Goal: Check status: Check status

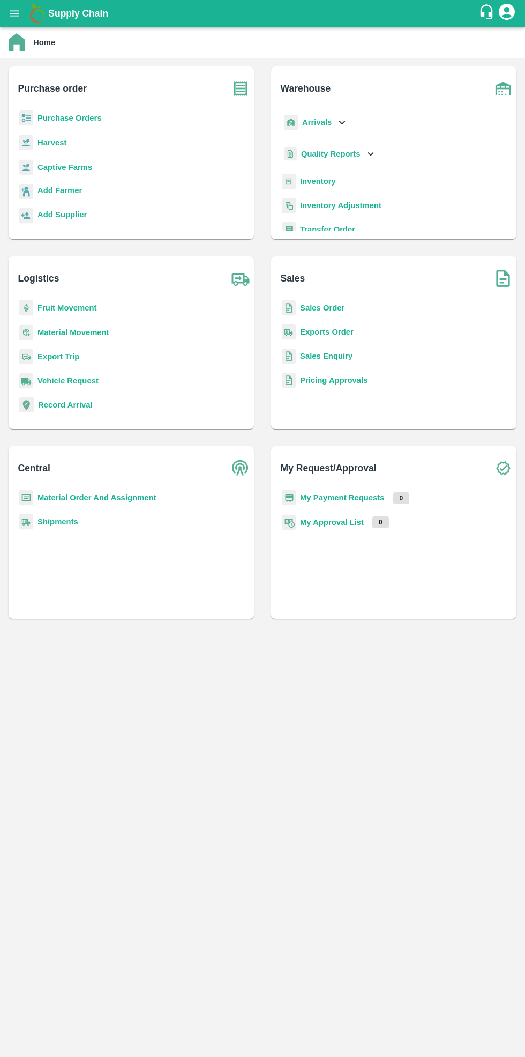
click at [77, 116] on b "Purchase Orders" at bounding box center [70, 118] width 64 height 9
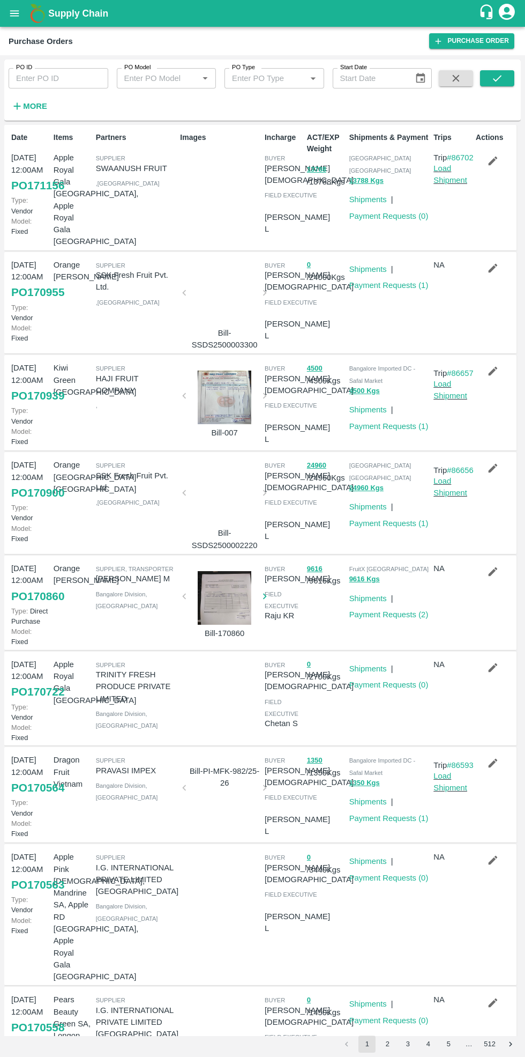
click at [59, 78] on input "PO ID" at bounding box center [59, 78] width 100 height 20
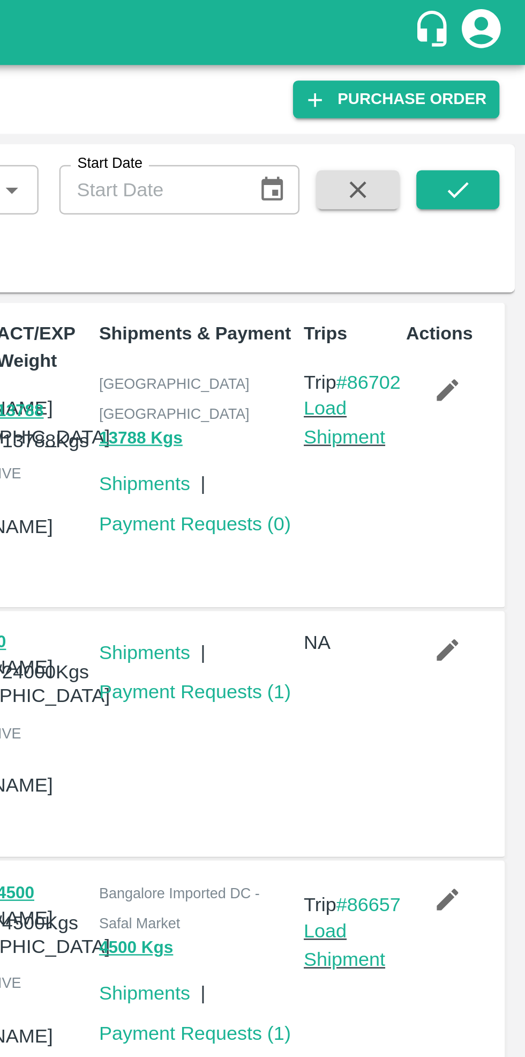
type input "170464"
click at [499, 80] on icon "submit" at bounding box center [498, 78] width 12 height 12
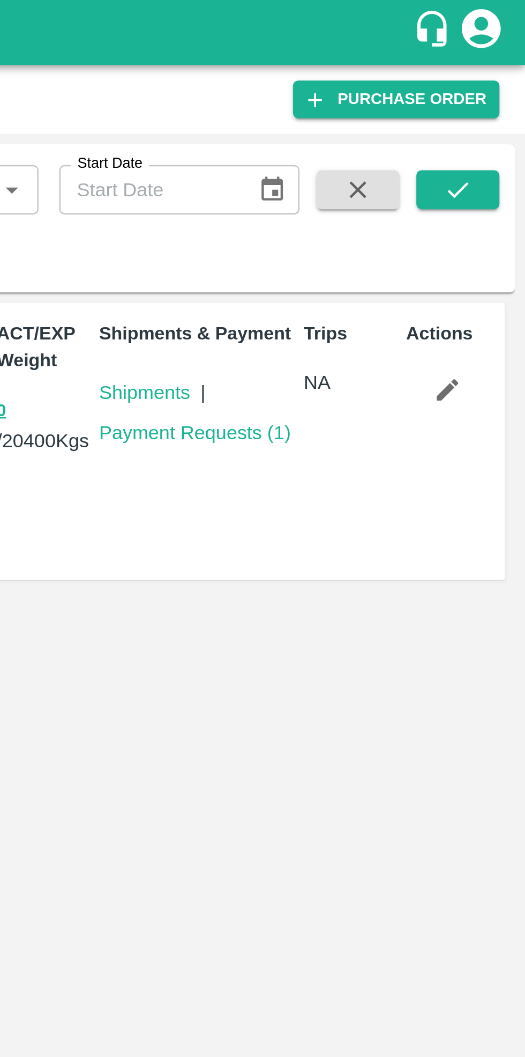
click at [394, 177] on link "Payment Requests ( 1 )" at bounding box center [389, 178] width 79 height 9
